Goal: Transaction & Acquisition: Book appointment/travel/reservation

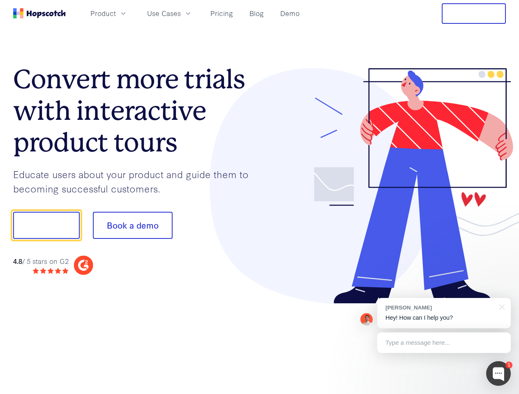
click at [260, 197] on div at bounding box center [383, 186] width 246 height 236
click at [116, 13] on span "Product" at bounding box center [102, 13] width 25 height 10
click at [181, 13] on span "Use Cases" at bounding box center [164, 13] width 34 height 10
click at [474, 14] on button "Free Trial" at bounding box center [474, 13] width 64 height 21
click at [46, 225] on button "Show me!" at bounding box center [46, 225] width 67 height 27
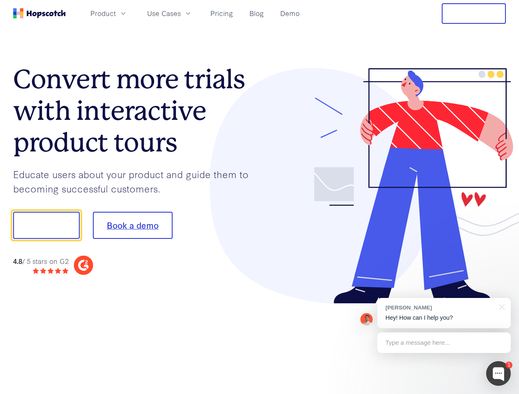
click at [132, 225] on button "Book a demo" at bounding box center [133, 225] width 80 height 27
click at [498, 374] on div at bounding box center [498, 373] width 25 height 25
click at [444, 313] on div "[PERSON_NAME] Hey! How can I help you?" at bounding box center [443, 313] width 133 height 30
click at [500, 306] on div at bounding box center [433, 224] width 154 height 274
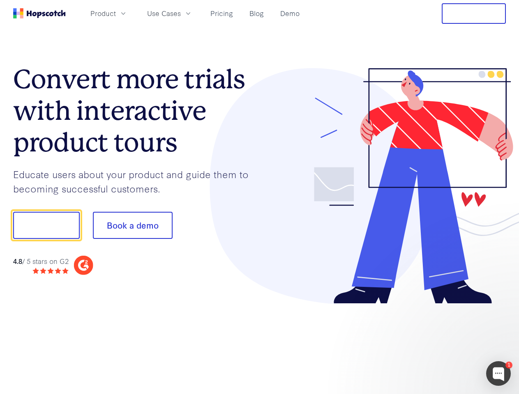
click at [444, 343] on div at bounding box center [433, 224] width 154 height 274
